Goal: Information Seeking & Learning: Learn about a topic

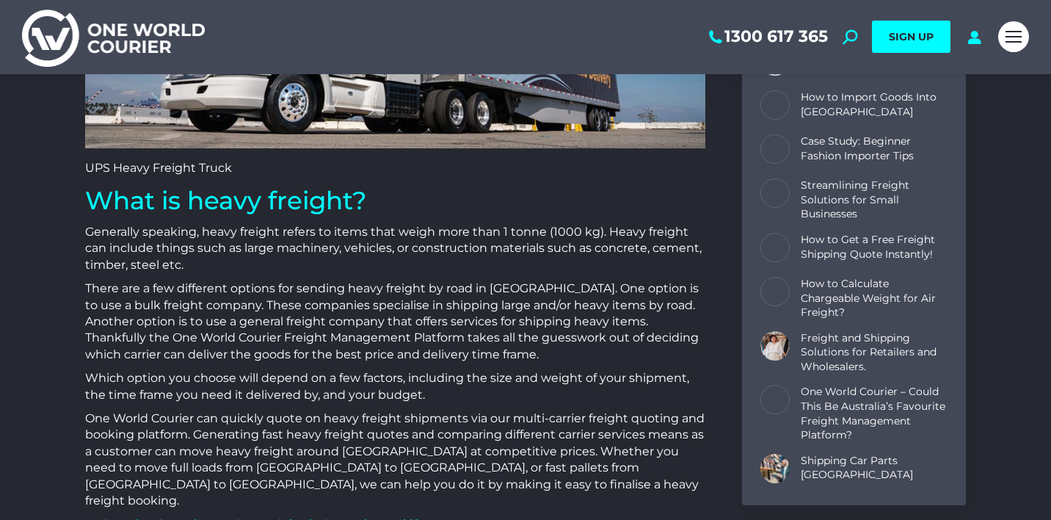
scroll to position [302, 0]
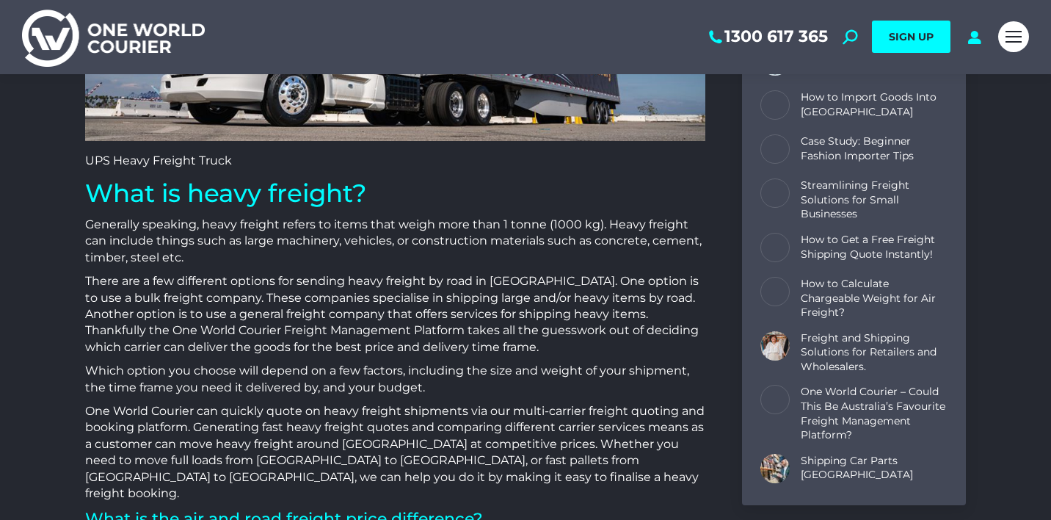
click at [87, 159] on p "UPS Heavy Freight Truck" at bounding box center [395, 161] width 620 height 16
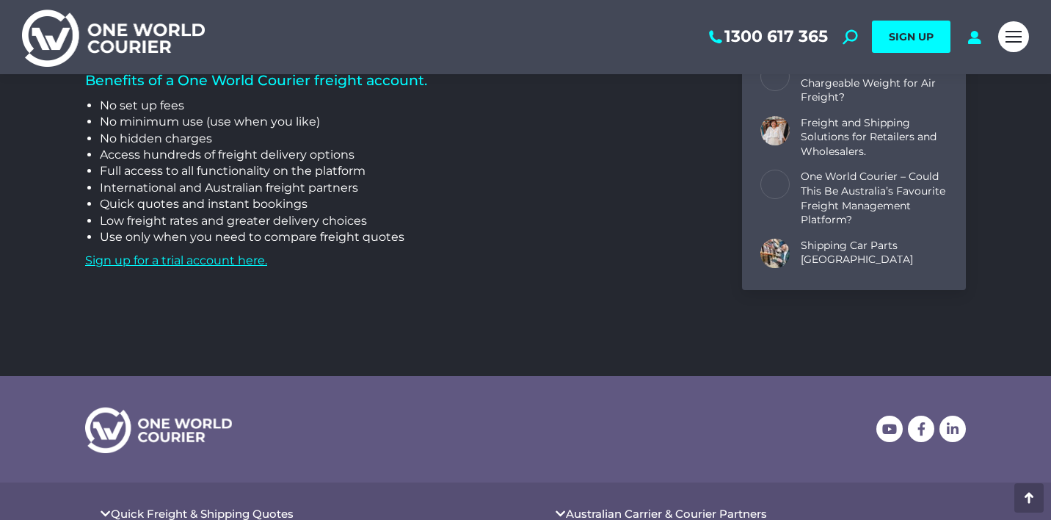
scroll to position [2222, 0]
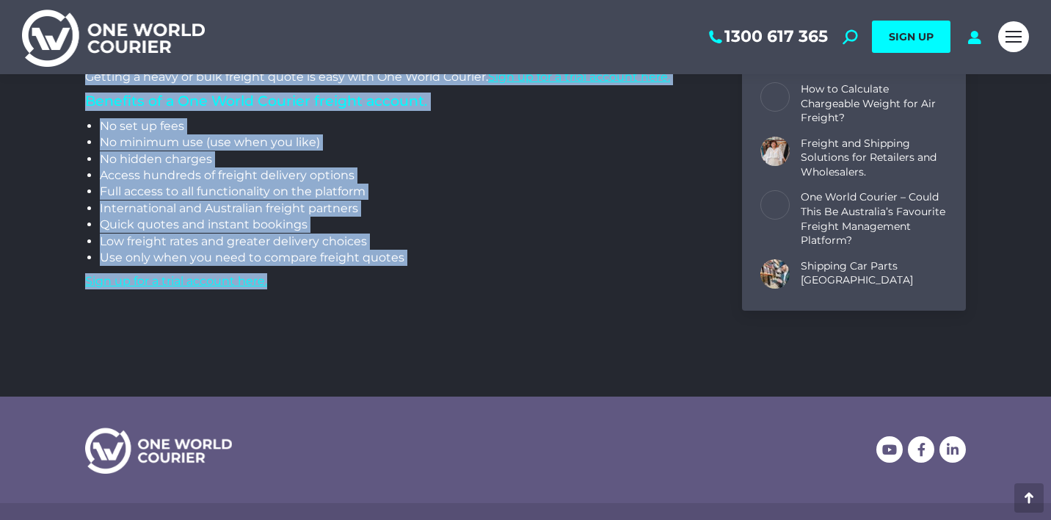
click at [291, 273] on p "Sign up for a trial account here." at bounding box center [395, 281] width 620 height 16
copy div "UPS Heavy Freight Truck What is heavy freight? Generally speaking, heavy freigh…"
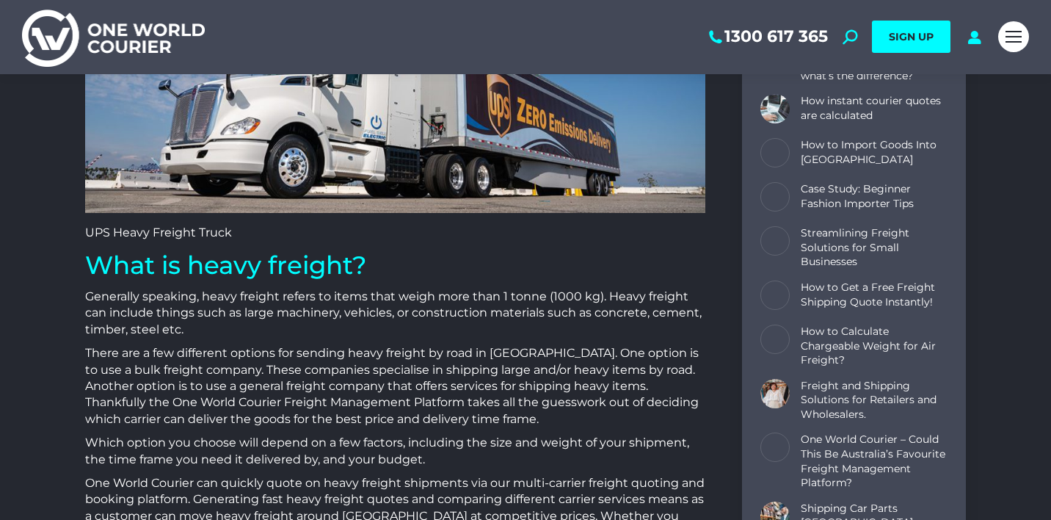
scroll to position [242, 0]
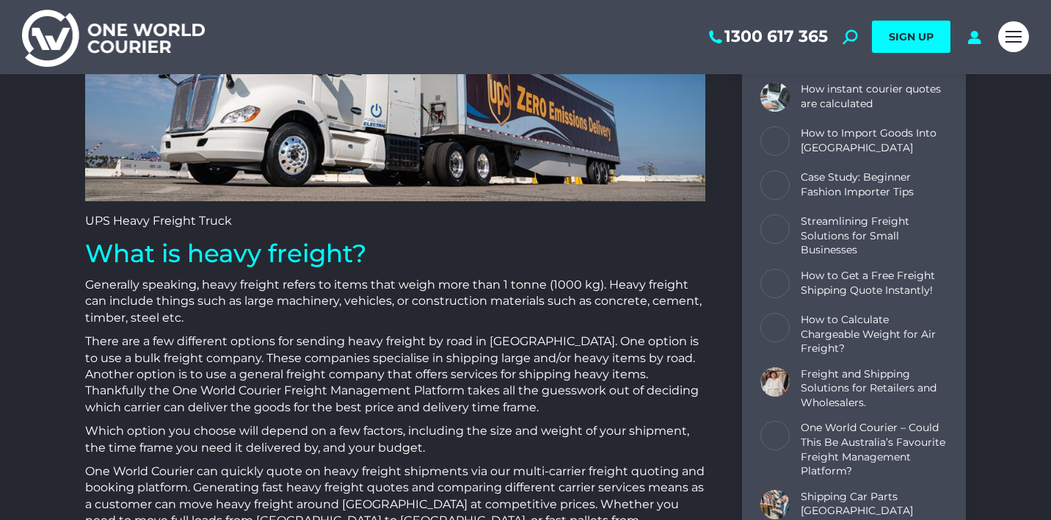
click at [87, 218] on p "UPS Heavy Freight Truck" at bounding box center [395, 221] width 620 height 16
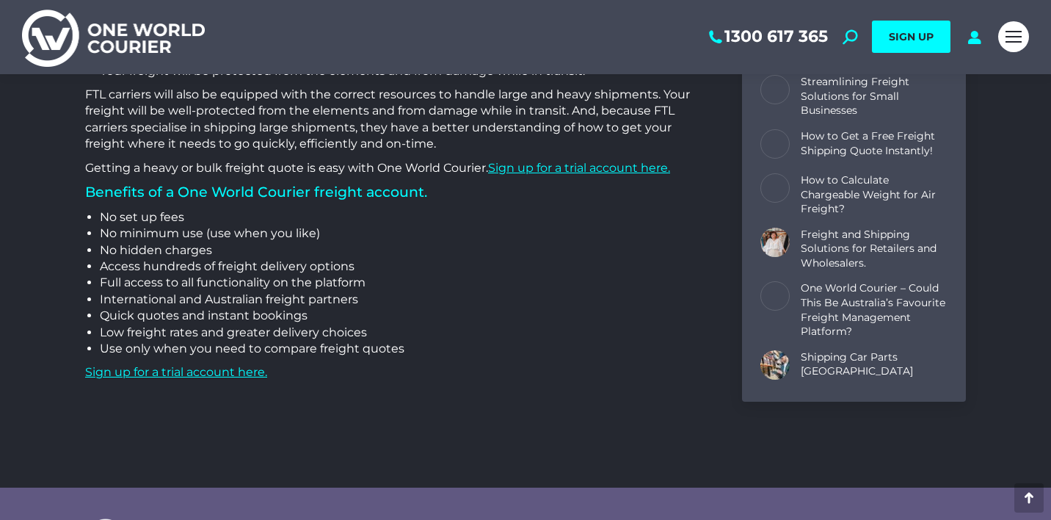
scroll to position [2132, 0]
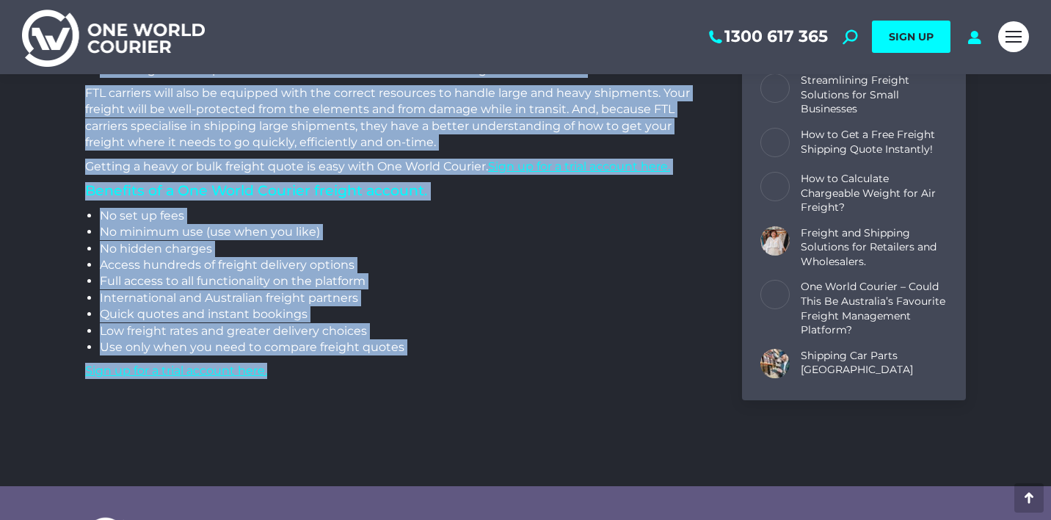
click at [303, 362] on p "Sign up for a trial account here." at bounding box center [395, 370] width 620 height 16
copy div "UPS Heavy Freight Truck What is heavy freight? Generally speaking, heavy freigh…"
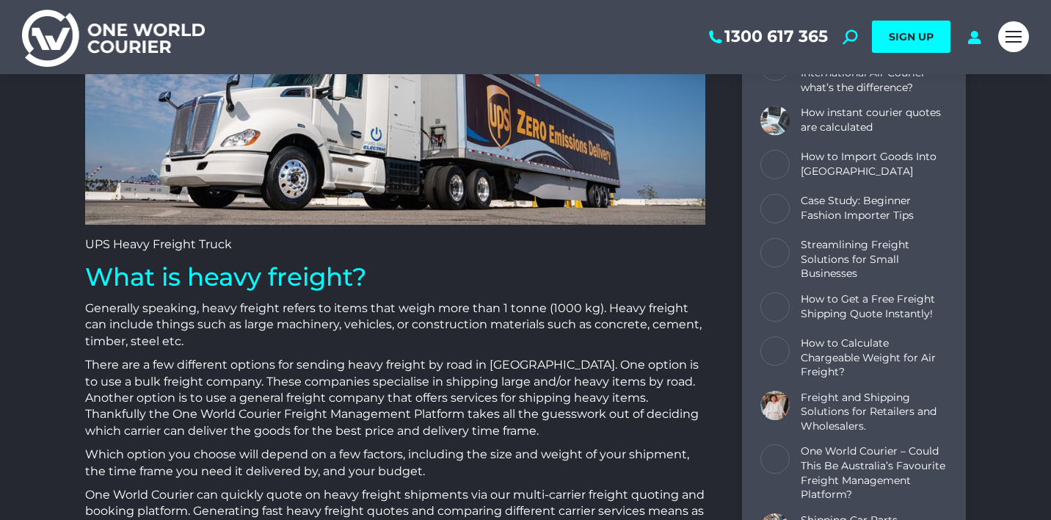
scroll to position [230, 0]
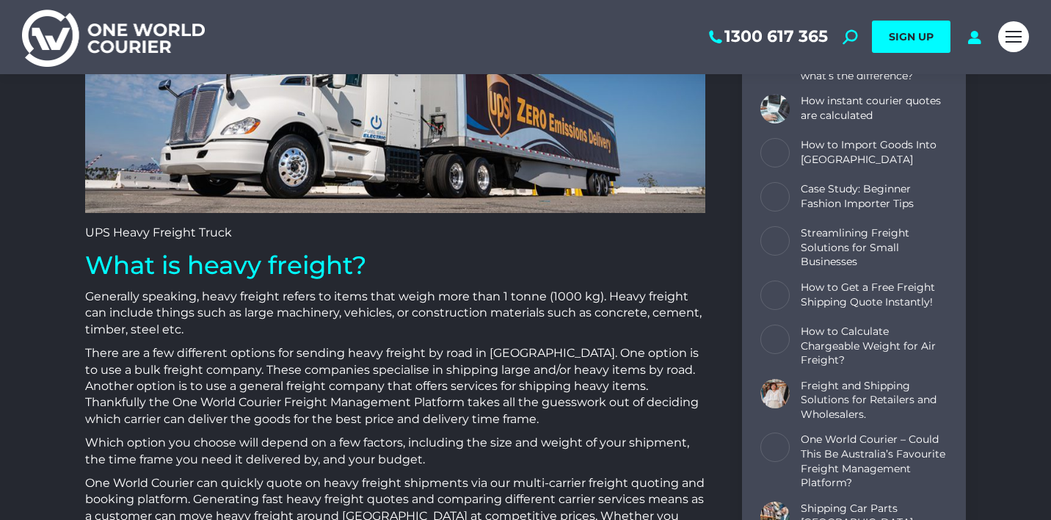
click at [85, 266] on h1 "What is heavy freight?" at bounding box center [395, 265] width 620 height 32
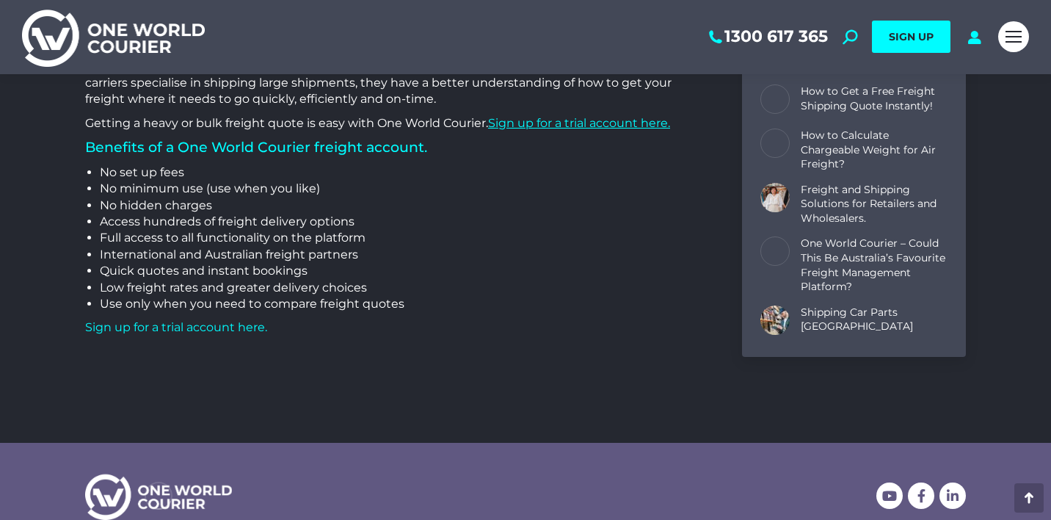
scroll to position [2181, 0]
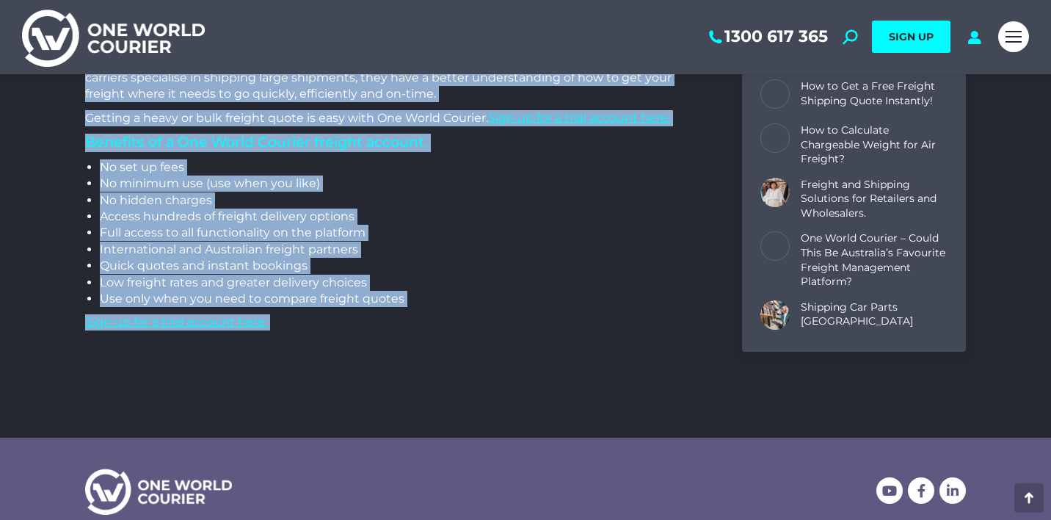
copy div "What is heavy freight? Generally speaking, heavy freight refers to items that w…"
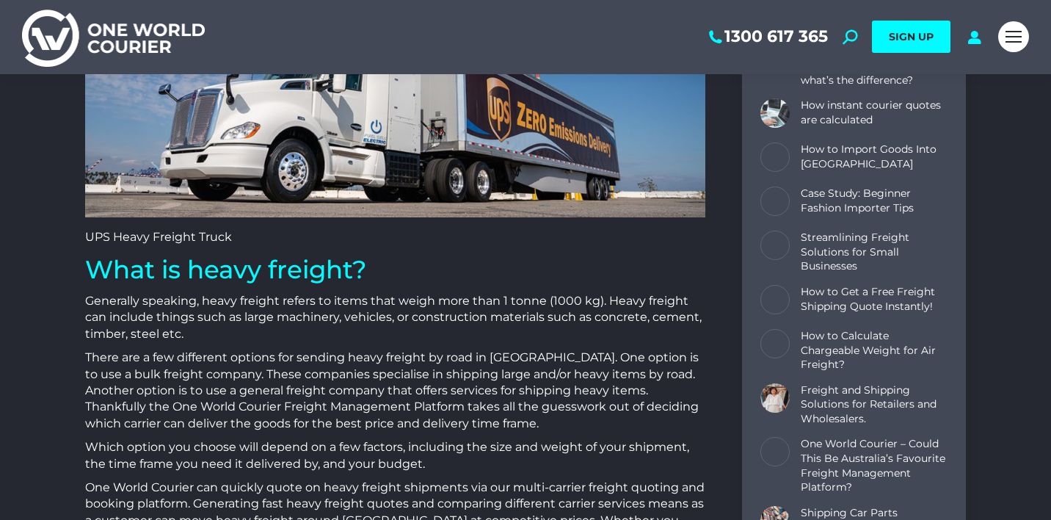
scroll to position [222, 0]
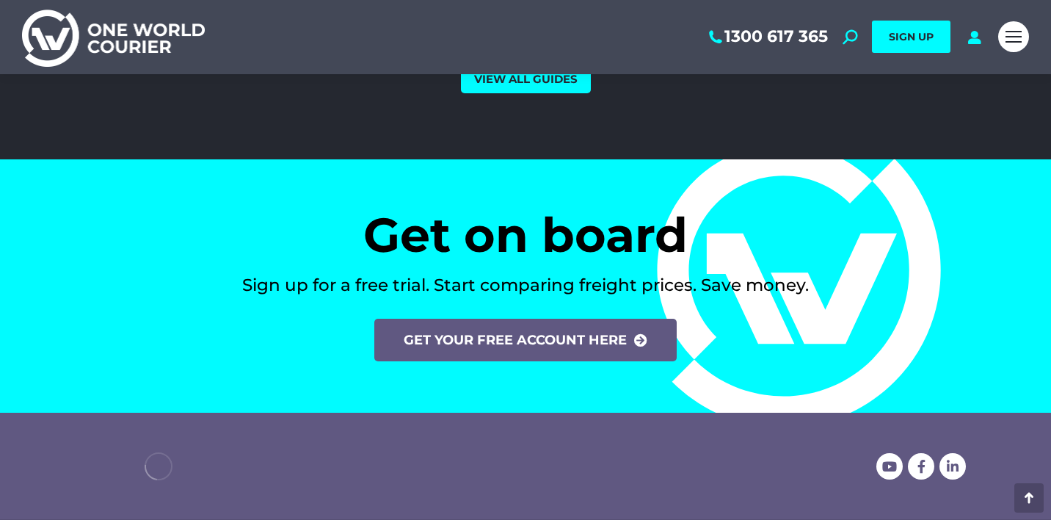
scroll to position [6129, 0]
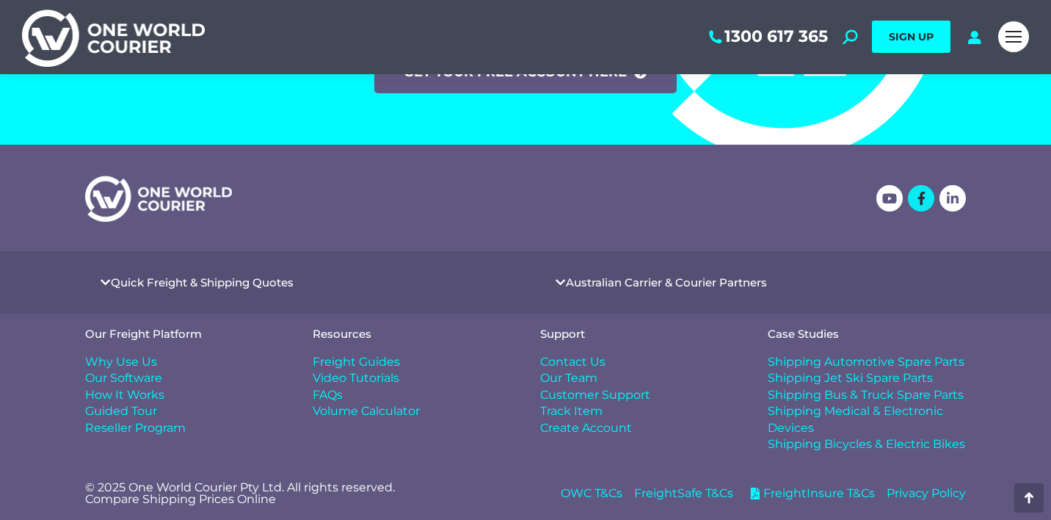
click at [922, 193] on icon at bounding box center [920, 198] width 13 height 13
